Goal: Navigation & Orientation: Find specific page/section

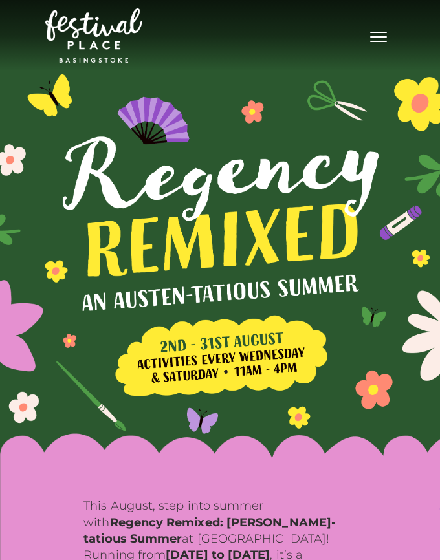
click at [351, 57] on div "Toggle navigation .st5{fill:none;stroke:#FFFFFF;stroke-width:2.29;stroke-miterl…" at bounding box center [219, 35] width 349 height 61
